Goal: Task Accomplishment & Management: Use online tool/utility

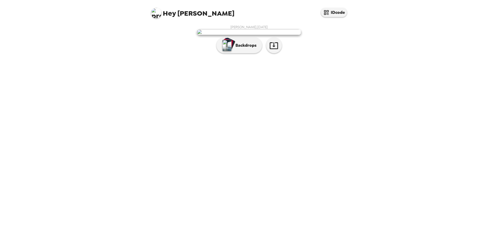
click at [245, 56] on div "[PERSON_NAME] , [DATE] Backdrops" at bounding box center [249, 40] width 198 height 31
click at [246, 53] on button "Backdrops" at bounding box center [240, 46] width 46 height 16
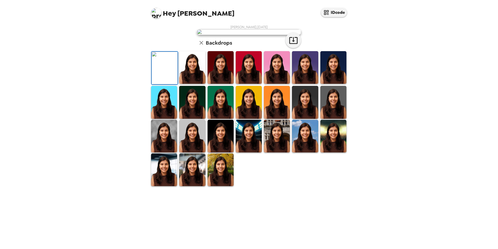
scroll to position [52, 0]
click at [246, 84] on img at bounding box center [249, 67] width 26 height 33
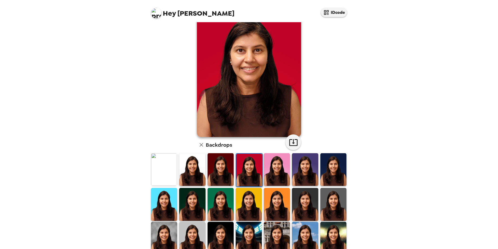
scroll to position [0, 0]
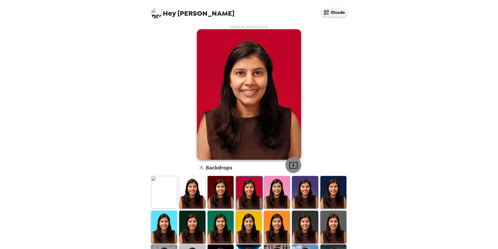
click at [291, 164] on icon "button" at bounding box center [293, 164] width 9 height 9
drag, startPoint x: 276, startPoint y: 193, endPoint x: 252, endPoint y: 196, distance: 24.4
click at [276, 193] on img at bounding box center [277, 192] width 26 height 33
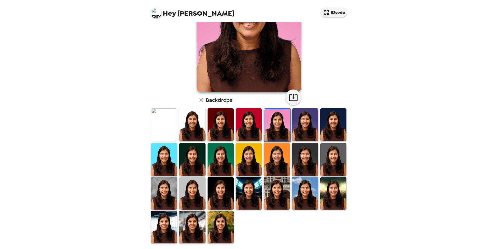
click at [276, 193] on img at bounding box center [277, 193] width 26 height 33
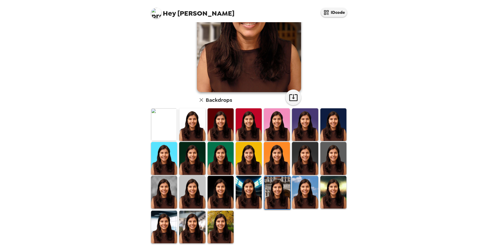
click at [240, 192] on img at bounding box center [249, 192] width 26 height 33
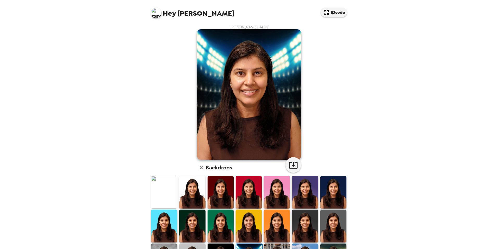
click at [187, 193] on img at bounding box center [192, 192] width 26 height 33
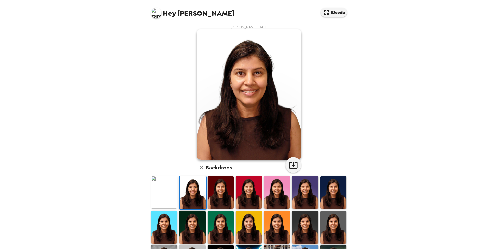
click at [303, 192] on img at bounding box center [305, 192] width 26 height 33
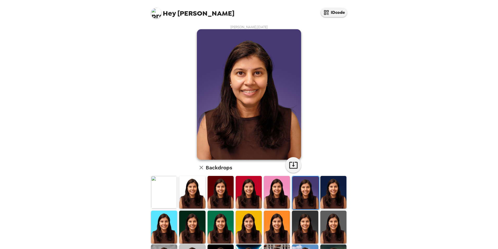
click at [330, 197] on img at bounding box center [334, 192] width 26 height 33
